Goal: Task Accomplishment & Management: Manage account settings

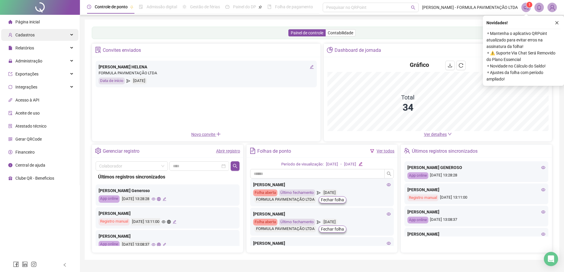
click at [70, 33] on div "Cadastros" at bounding box center [39, 35] width 77 height 12
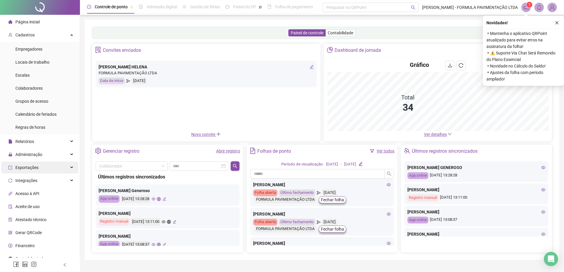
click at [68, 155] on div "Administração" at bounding box center [39, 155] width 77 height 12
click at [65, 155] on div "Administração" at bounding box center [39, 155] width 77 height 12
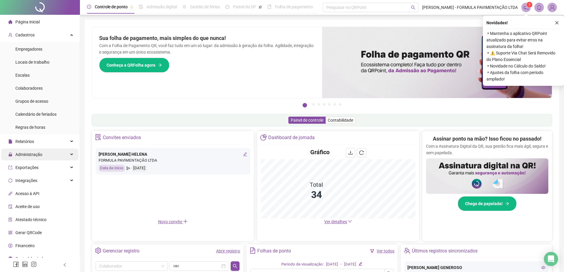
click at [66, 155] on div "Administração" at bounding box center [39, 155] width 77 height 12
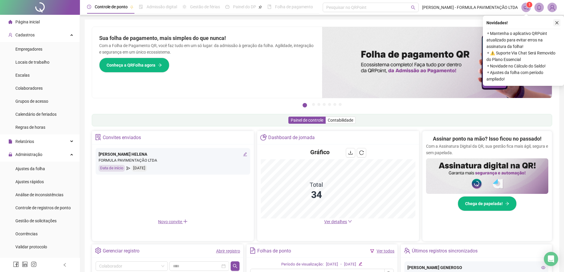
click at [557, 23] on icon "close" at bounding box center [556, 23] width 4 height 4
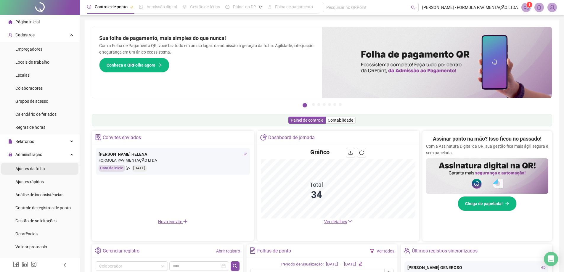
click at [42, 172] on div "Ajustes da folha" at bounding box center [30, 169] width 30 height 12
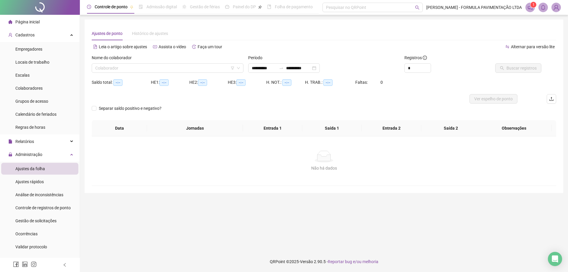
type input "**********"
click at [141, 69] on input "search" at bounding box center [164, 68] width 139 height 9
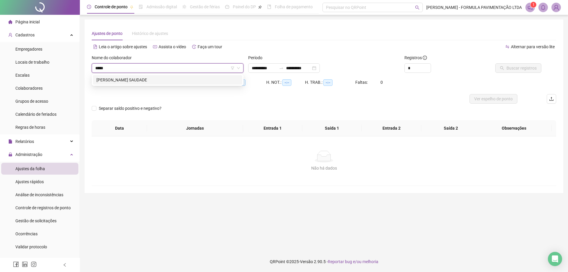
type input "******"
click at [148, 80] on div "[PERSON_NAME] SAUDADE" at bounding box center [167, 80] width 142 height 7
click at [521, 67] on span "Buscar registros" at bounding box center [522, 68] width 30 height 7
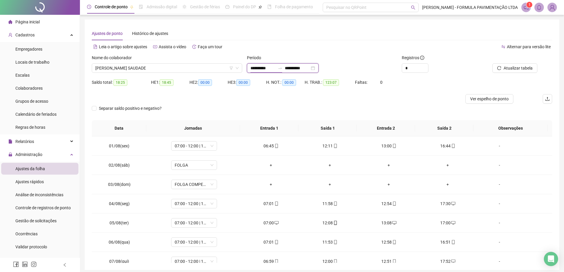
click at [260, 66] on input "**********" at bounding box center [262, 68] width 25 height 7
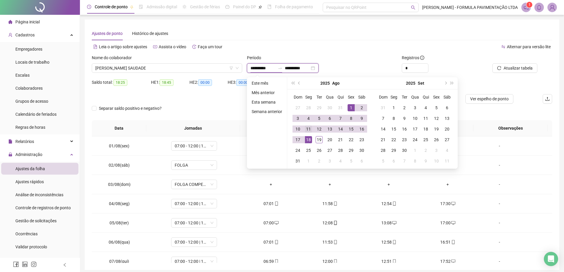
type input "**********"
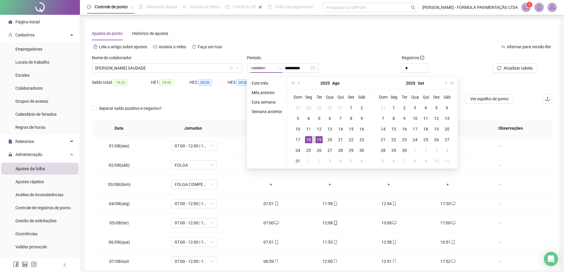
click at [319, 137] on div "19" at bounding box center [318, 139] width 7 height 7
type input "**********"
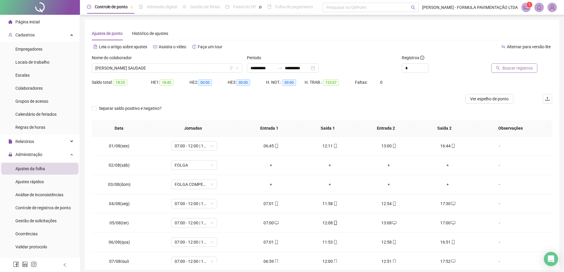
click at [518, 68] on span "Buscar registros" at bounding box center [517, 68] width 30 height 7
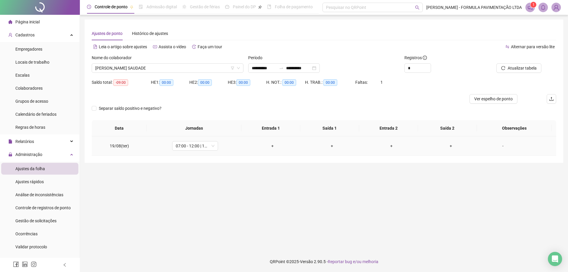
click at [271, 146] on div "+" at bounding box center [273, 146] width 50 height 7
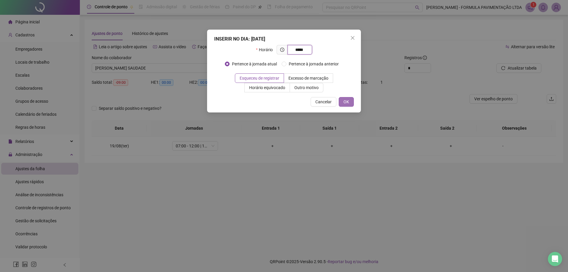
type input "*****"
click at [344, 104] on span "OK" at bounding box center [346, 102] width 6 height 7
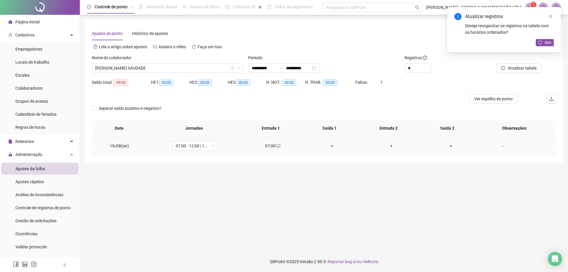
click at [330, 147] on div "+" at bounding box center [332, 146] width 50 height 7
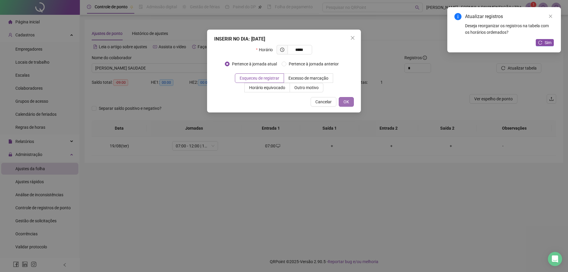
type input "*****"
click at [346, 101] on span "OK" at bounding box center [346, 102] width 6 height 7
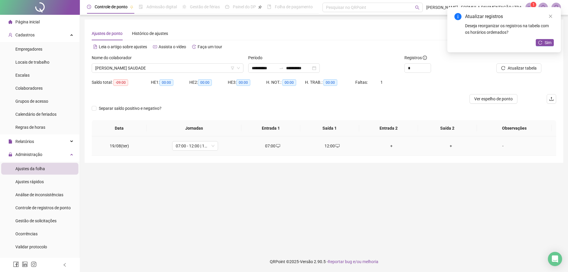
click at [388, 146] on div "+" at bounding box center [392, 146] width 50 height 7
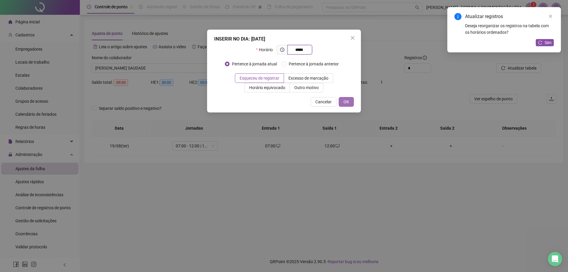
type input "*****"
click at [349, 101] on button "OK" at bounding box center [346, 101] width 15 height 9
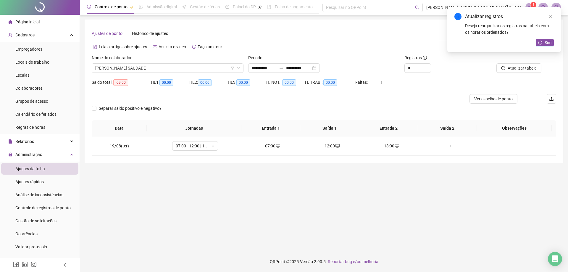
click at [548, 46] on div "Sim" at bounding box center [545, 42] width 18 height 7
click at [545, 44] on span "Sim" at bounding box center [548, 42] width 7 height 7
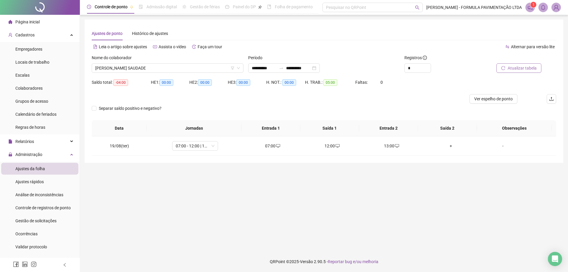
click at [525, 69] on span "Atualizar tabela" at bounding box center [522, 68] width 29 height 7
click at [174, 64] on span "[PERSON_NAME] SAUDADE" at bounding box center [167, 68] width 145 height 9
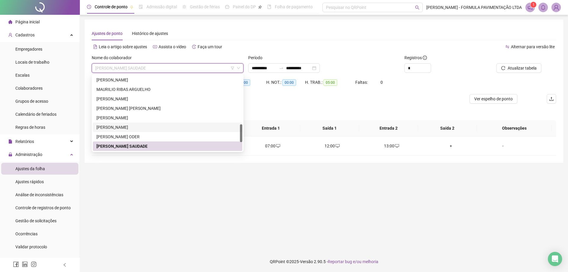
click at [137, 126] on div "[PERSON_NAME]" at bounding box center [167, 127] width 142 height 7
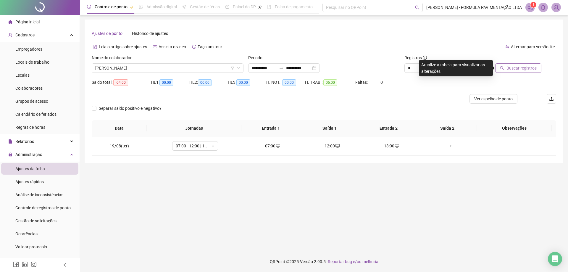
click at [515, 67] on span "Buscar registros" at bounding box center [522, 68] width 30 height 7
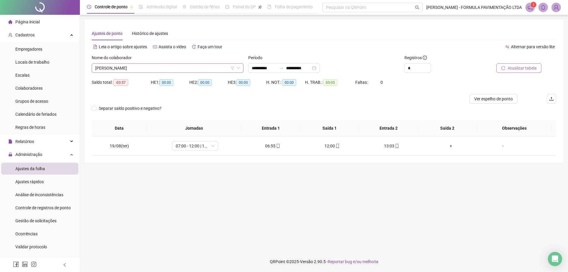
click at [189, 66] on span "[PERSON_NAME]" at bounding box center [167, 68] width 145 height 9
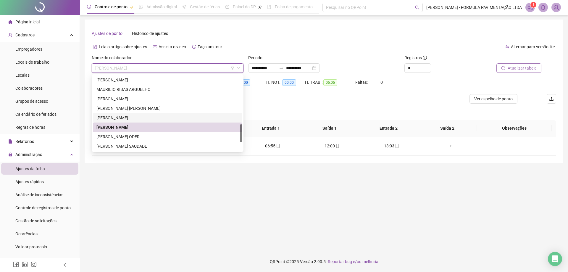
scroll to position [246, 0]
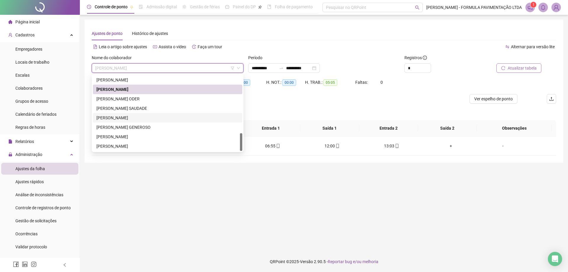
click at [130, 117] on div "[PERSON_NAME]" at bounding box center [167, 117] width 142 height 7
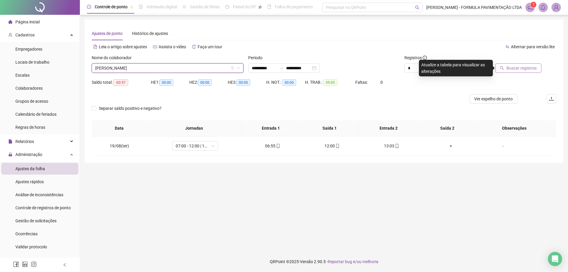
click at [517, 69] on span "Buscar registros" at bounding box center [522, 68] width 30 height 7
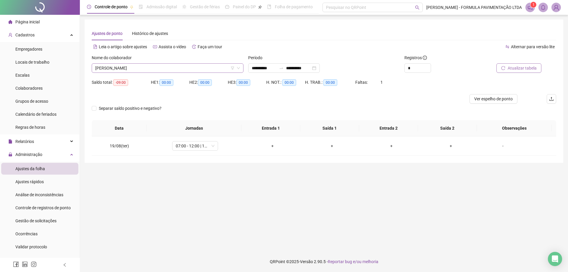
click at [165, 66] on span "[PERSON_NAME]" at bounding box center [167, 68] width 145 height 9
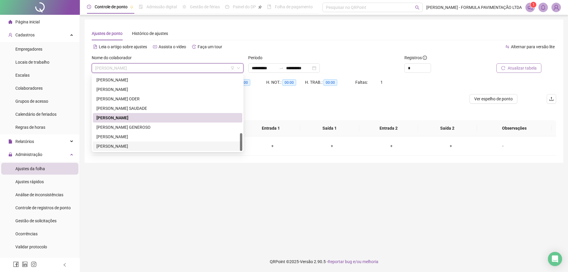
click at [129, 143] on div "[PERSON_NAME]" at bounding box center [167, 146] width 142 height 7
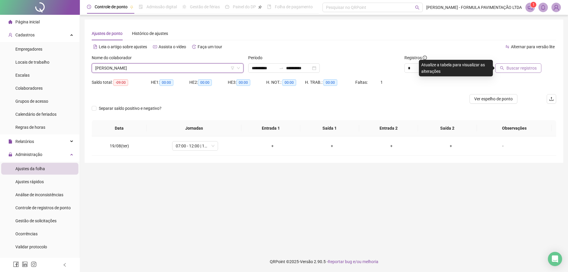
click at [517, 70] on span "Buscar registros" at bounding box center [522, 68] width 30 height 7
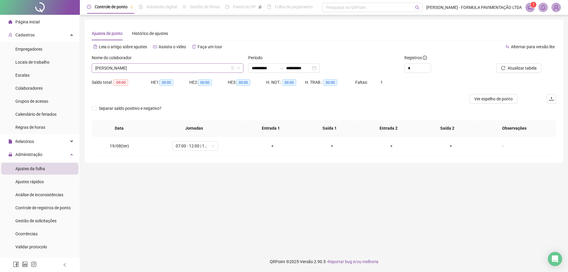
click at [166, 69] on span "[PERSON_NAME]" at bounding box center [167, 68] width 145 height 9
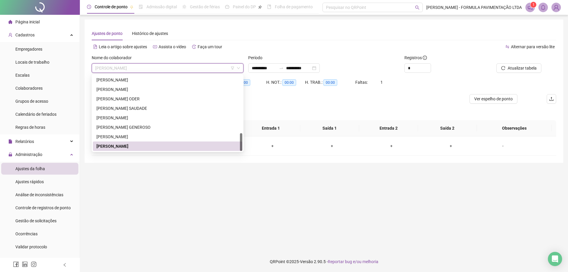
click at [170, 70] on span "[PERSON_NAME]" at bounding box center [167, 68] width 145 height 9
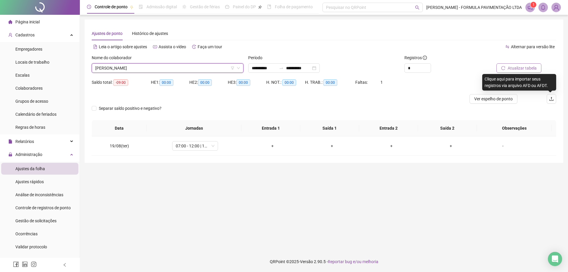
click at [518, 70] on span "Atualizar tabela" at bounding box center [522, 68] width 29 height 7
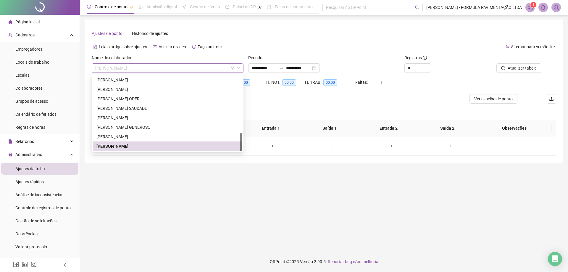
click at [144, 66] on span "[PERSON_NAME]" at bounding box center [167, 68] width 145 height 9
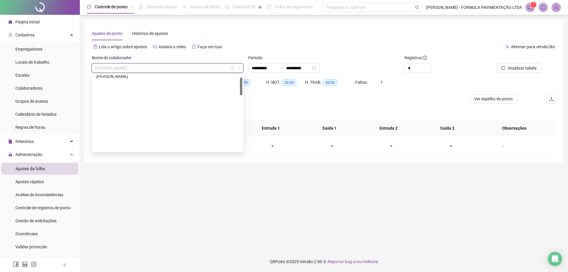
scroll to position [0, 0]
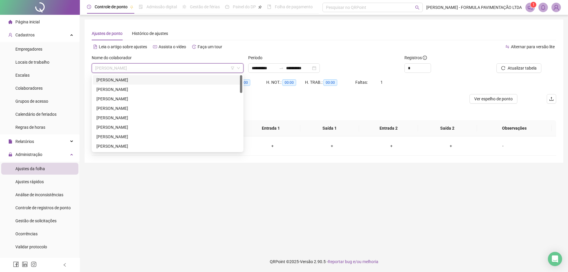
click at [144, 80] on div "[PERSON_NAME]" at bounding box center [167, 80] width 142 height 7
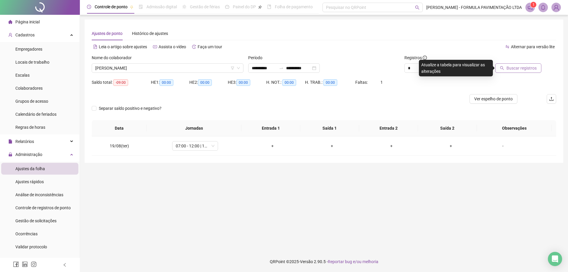
click at [514, 71] on span "Buscar registros" at bounding box center [522, 68] width 30 height 7
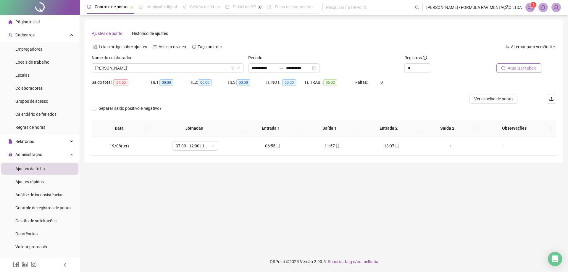
click at [133, 63] on div "Nome do colaborador" at bounding box center [168, 58] width 152 height 9
click at [130, 66] on span "[PERSON_NAME]" at bounding box center [167, 68] width 145 height 9
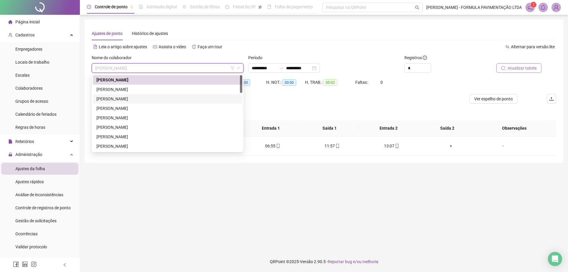
click at [123, 99] on div "[PERSON_NAME]" at bounding box center [167, 99] width 142 height 7
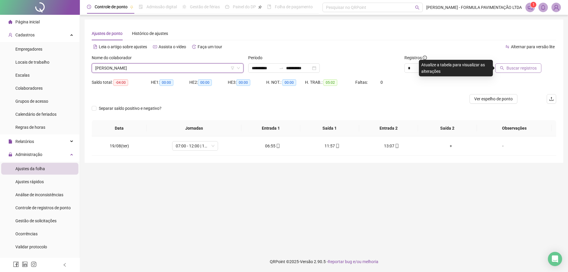
click at [518, 71] on button "Buscar registros" at bounding box center [518, 67] width 46 height 9
